Goal: Task Accomplishment & Management: Manage account settings

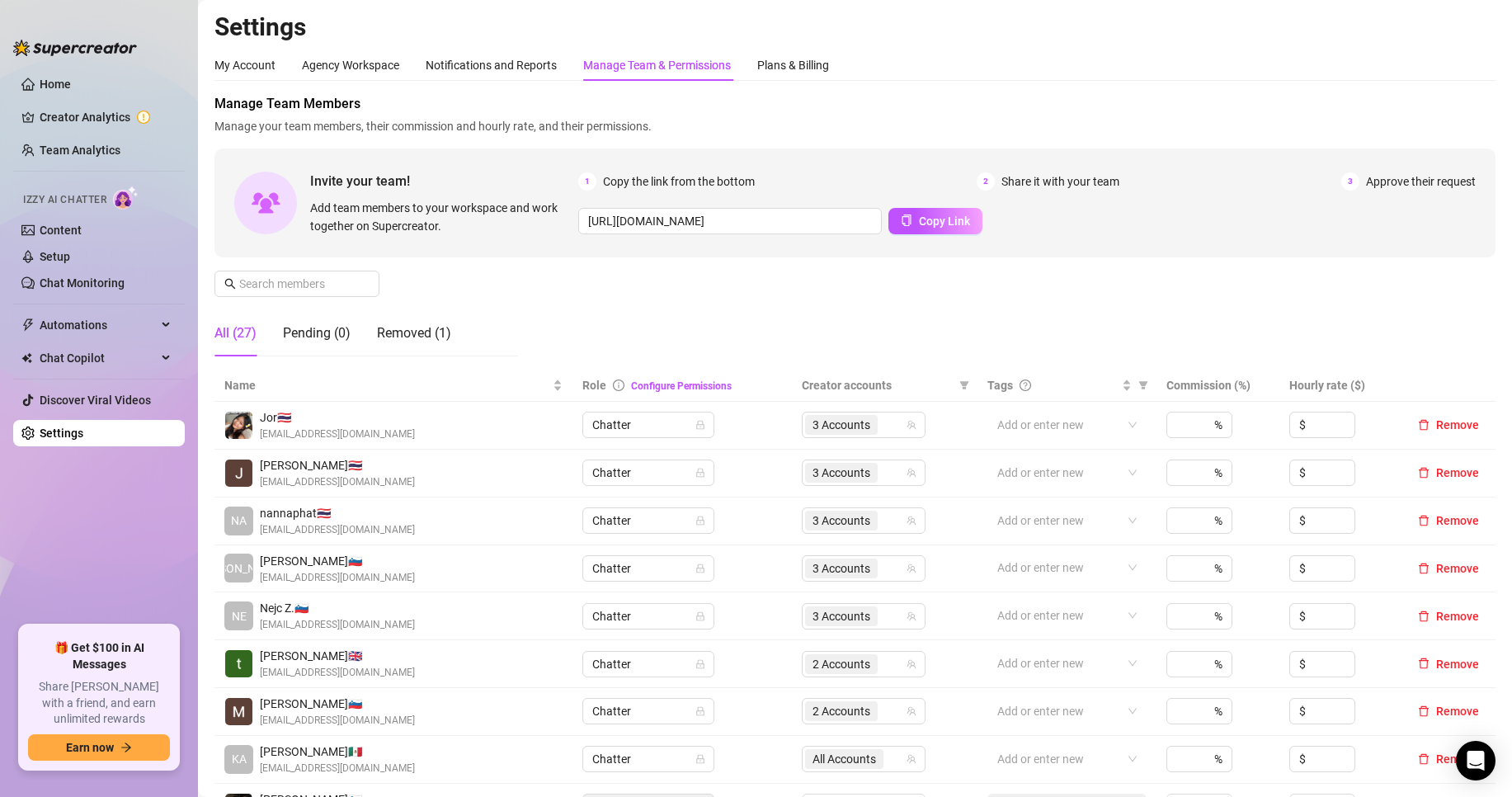
click at [373, 87] on div "My Account Agency Workspace Notifications and Reports Manage Team & Permissions…" at bounding box center [855, 724] width 1281 height 1350
click at [100, 145] on link "Team Analytics" at bounding box center [80, 150] width 80 height 13
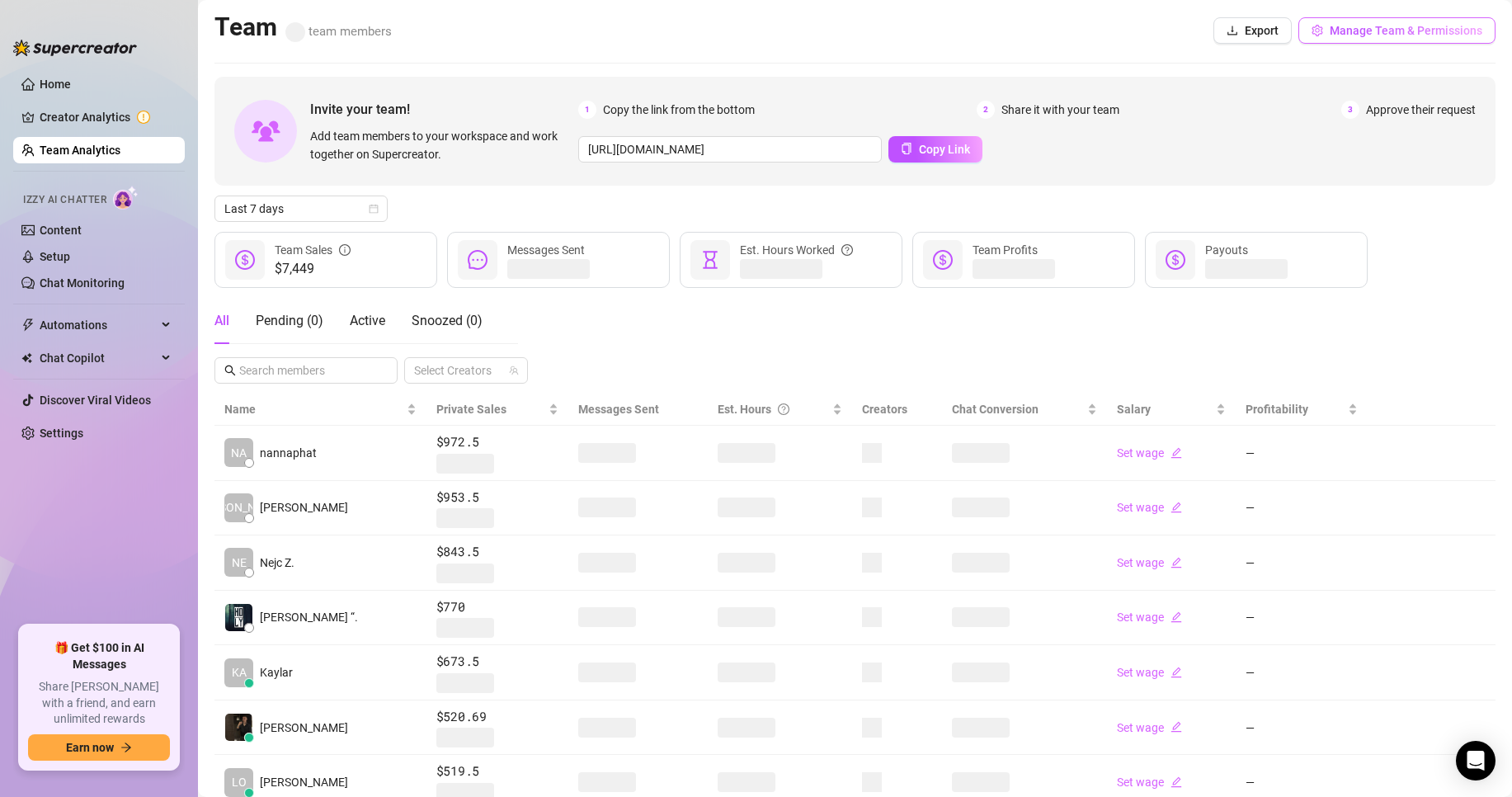
click at [1376, 29] on span "Manage Team & Permissions" at bounding box center [1406, 30] width 152 height 13
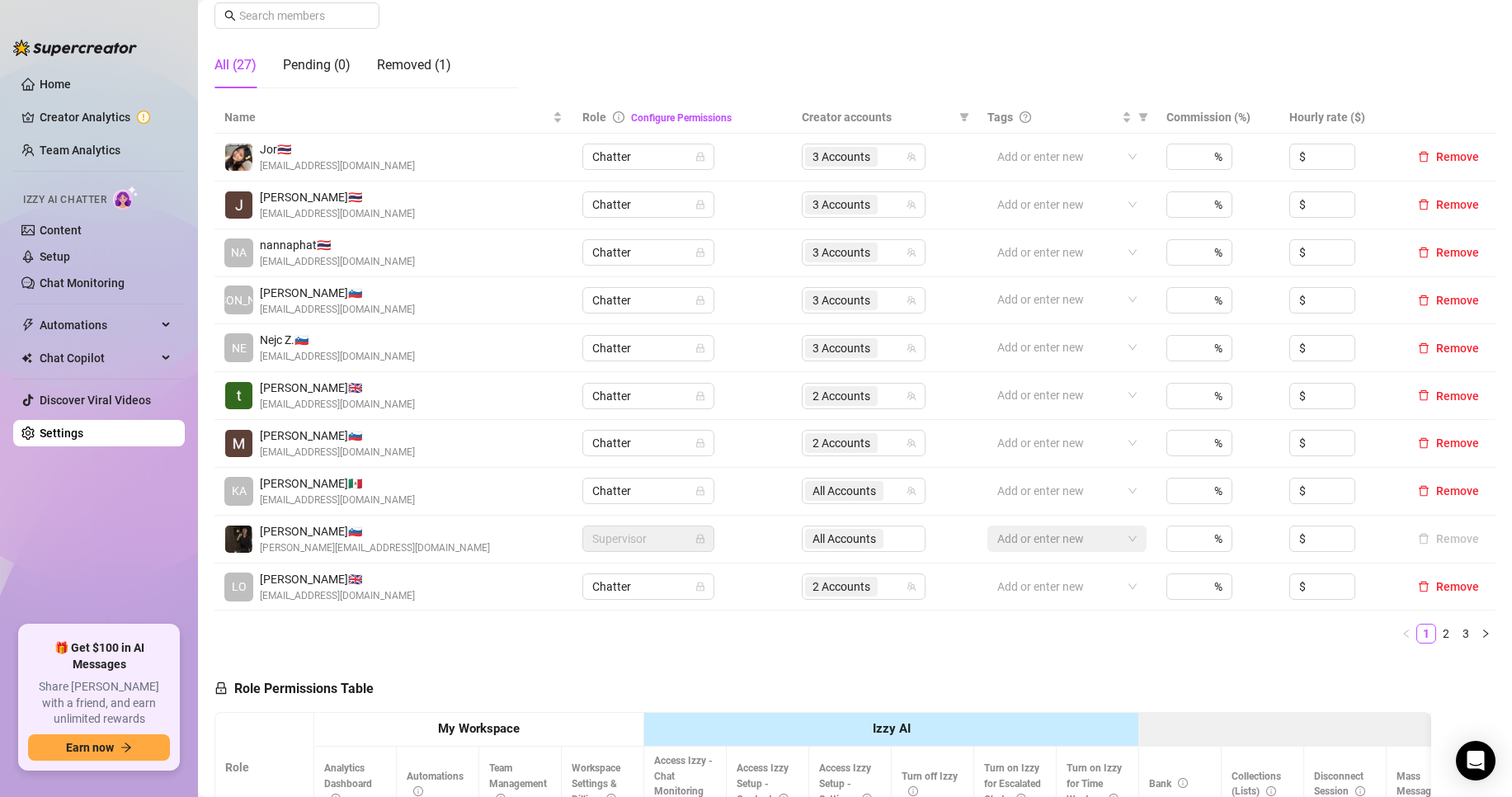
scroll to position [279, 0]
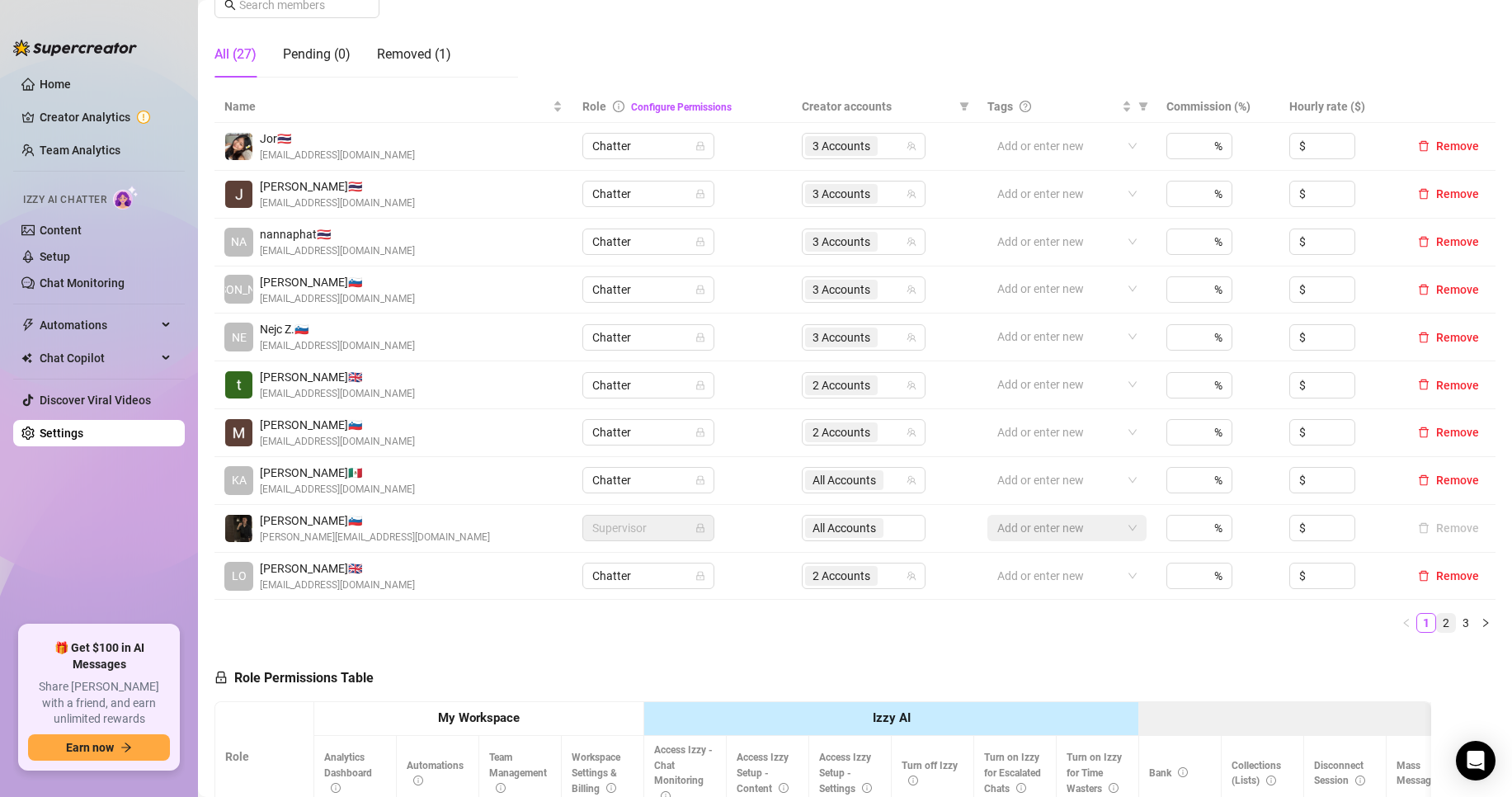
click at [1437, 622] on link "2" at bounding box center [1446, 622] width 18 height 18
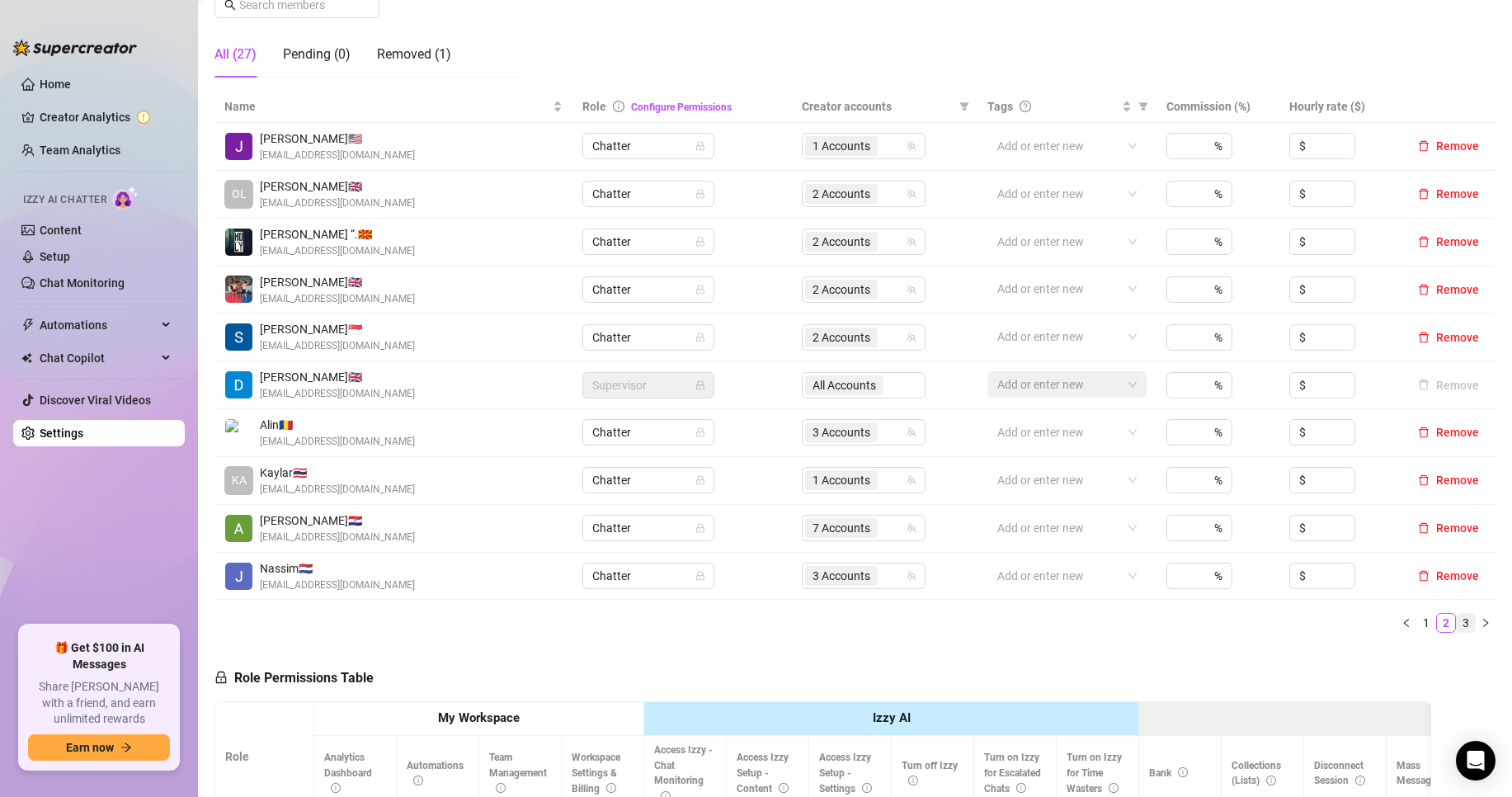
click at [1457, 620] on link "3" at bounding box center [1466, 622] width 18 height 18
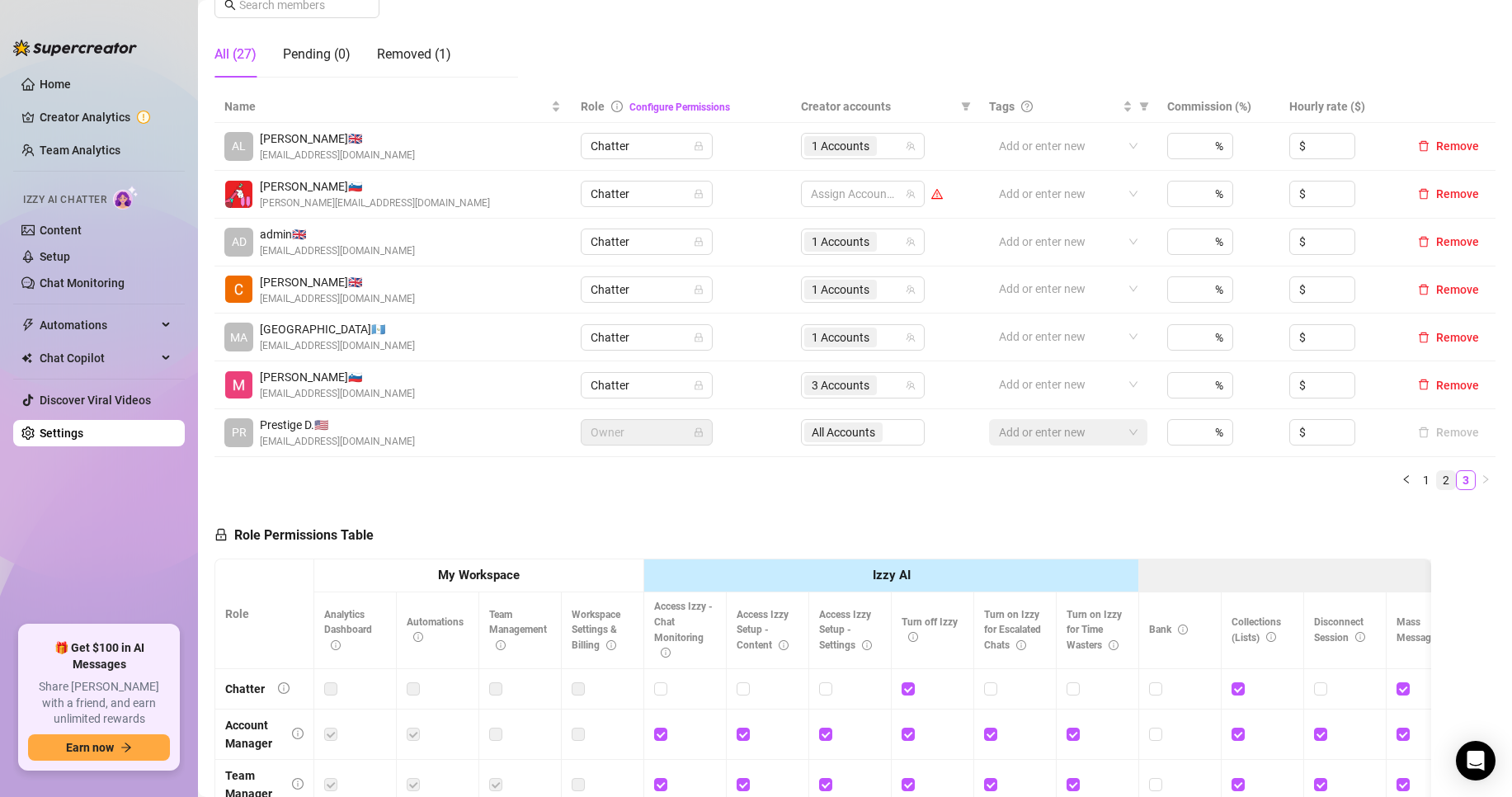
click at [1437, 483] on link "2" at bounding box center [1446, 479] width 18 height 18
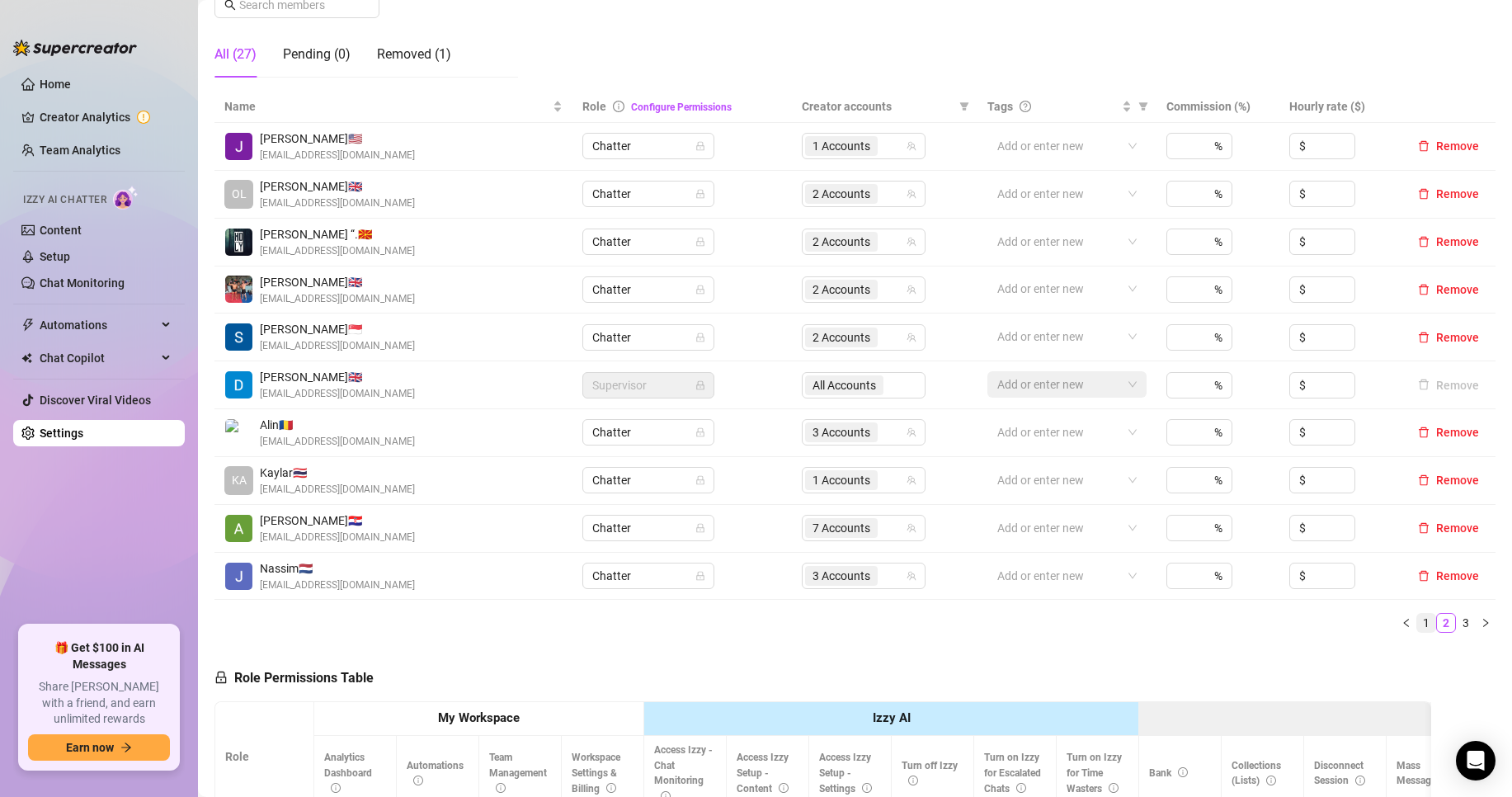
click at [1418, 620] on link "1" at bounding box center [1426, 622] width 18 height 18
